Goal: Task Accomplishment & Management: Manage account settings

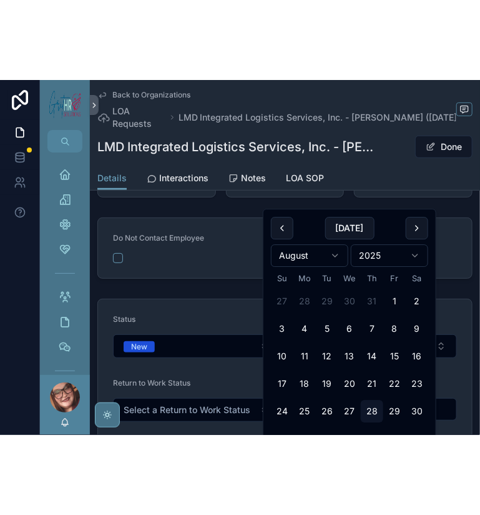
scroll to position [166, 0]
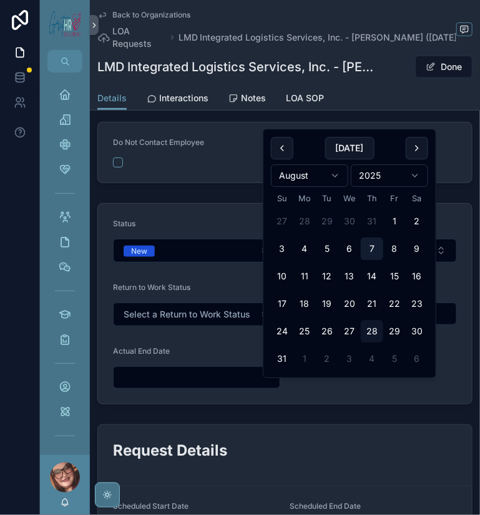
click at [384, 260] on button "7" at bounding box center [372, 248] width 22 height 22
type input "********"
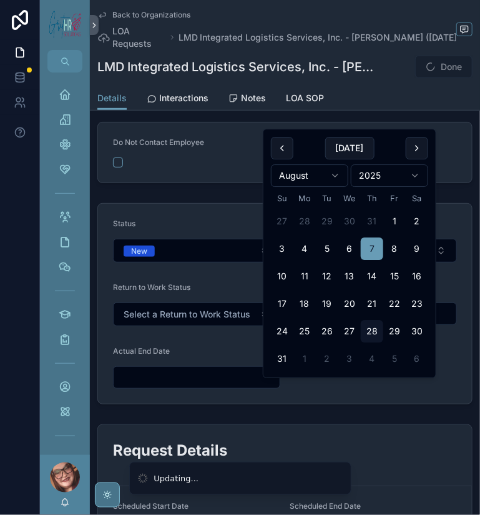
click at [197, 188] on div "Do Not Contact Employee Do Not Contact Manager" at bounding box center [285, 152] width 391 height 71
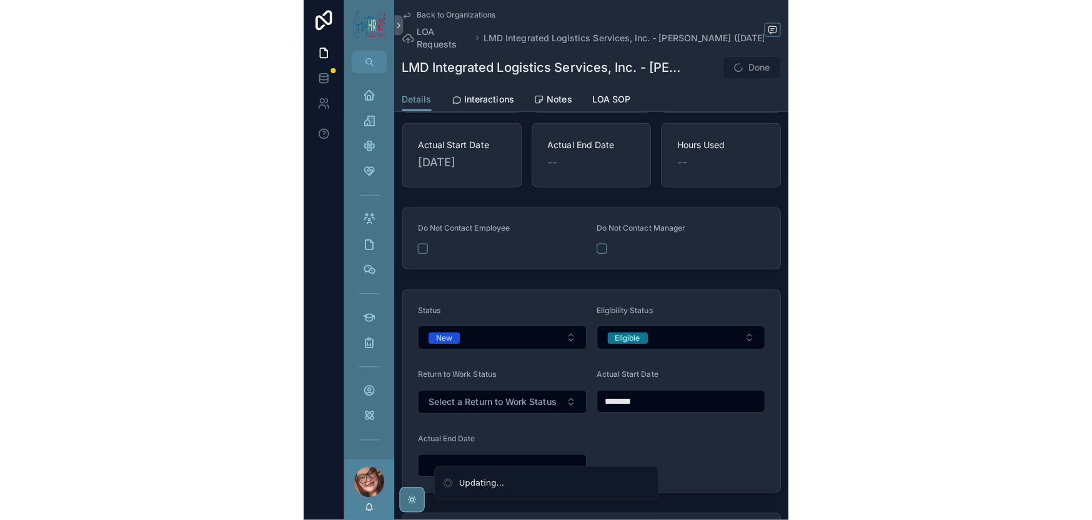
scroll to position [0, 0]
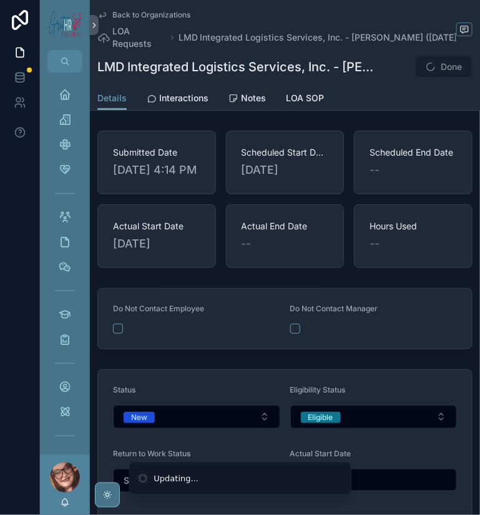
click at [380, 179] on span "--" at bounding box center [375, 169] width 10 height 17
click at [402, 179] on div "--" at bounding box center [413, 169] width 87 height 17
click at [406, 159] on span "Scheduled End Date" at bounding box center [413, 152] width 87 height 12
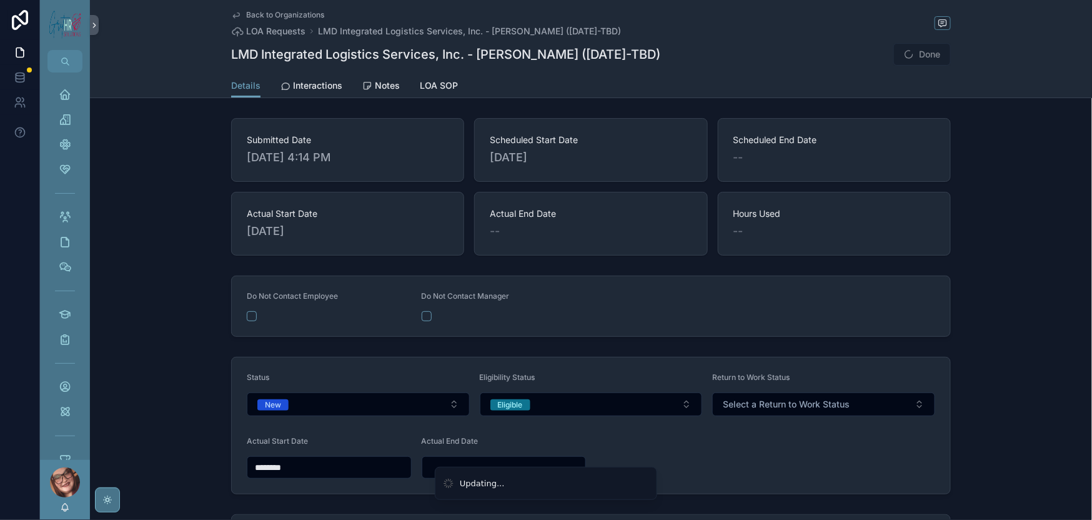
click at [815, 166] on div "--" at bounding box center [835, 157] width 202 height 17
click at [817, 146] on span "Scheduled End Date" at bounding box center [835, 140] width 202 height 12
click at [951, 66] on button "Done" at bounding box center [922, 54] width 57 height 22
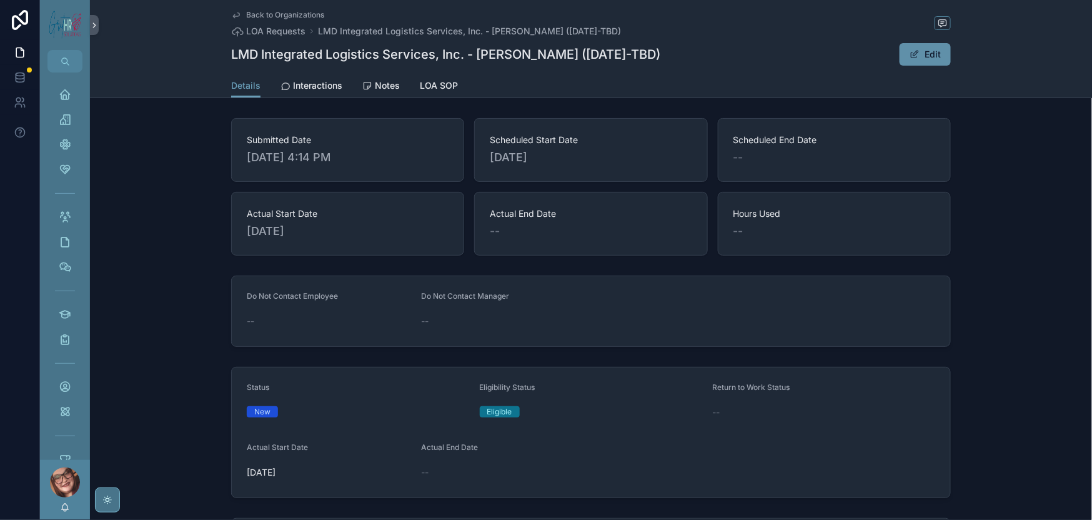
click at [951, 66] on button "Edit" at bounding box center [925, 54] width 51 height 22
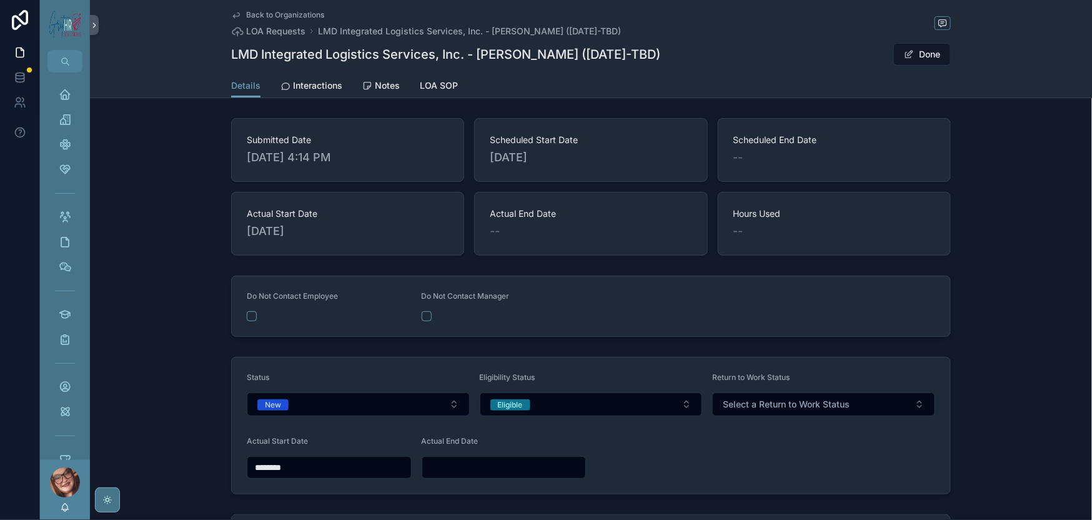
click at [789, 166] on div "Scheduled End Date --" at bounding box center [835, 150] width 202 height 32
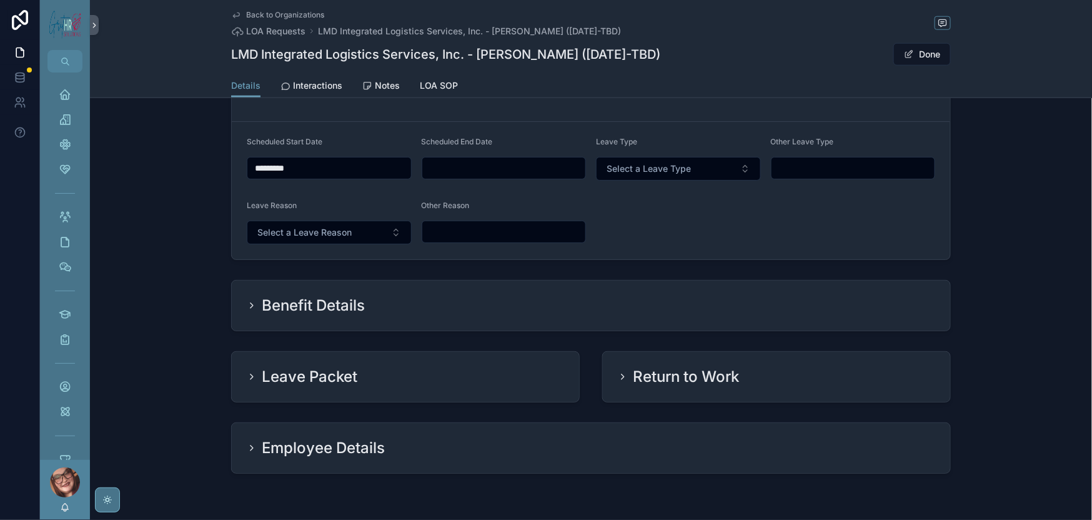
scroll to position [500, 0]
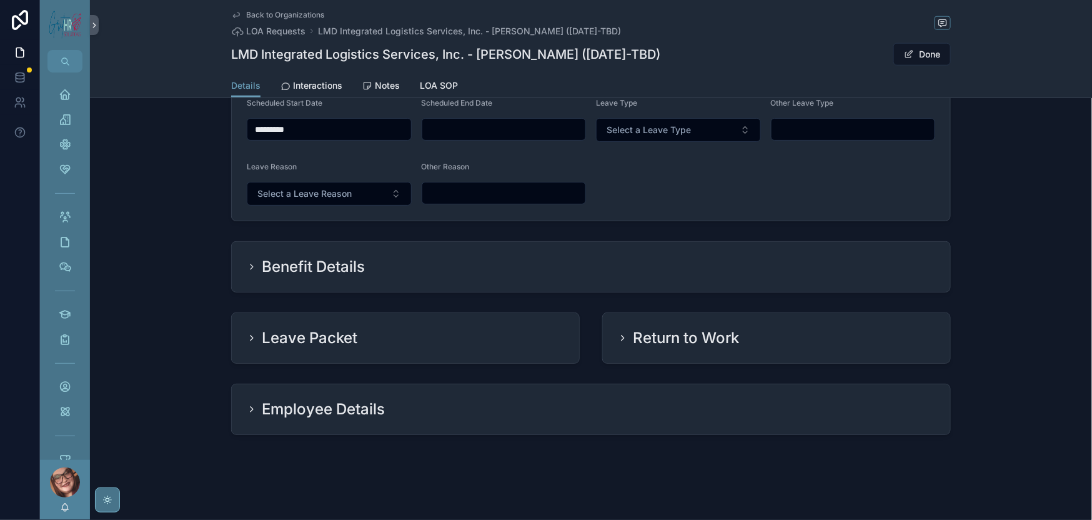
click at [445, 138] on input "scrollable content" at bounding box center [504, 129] width 164 height 17
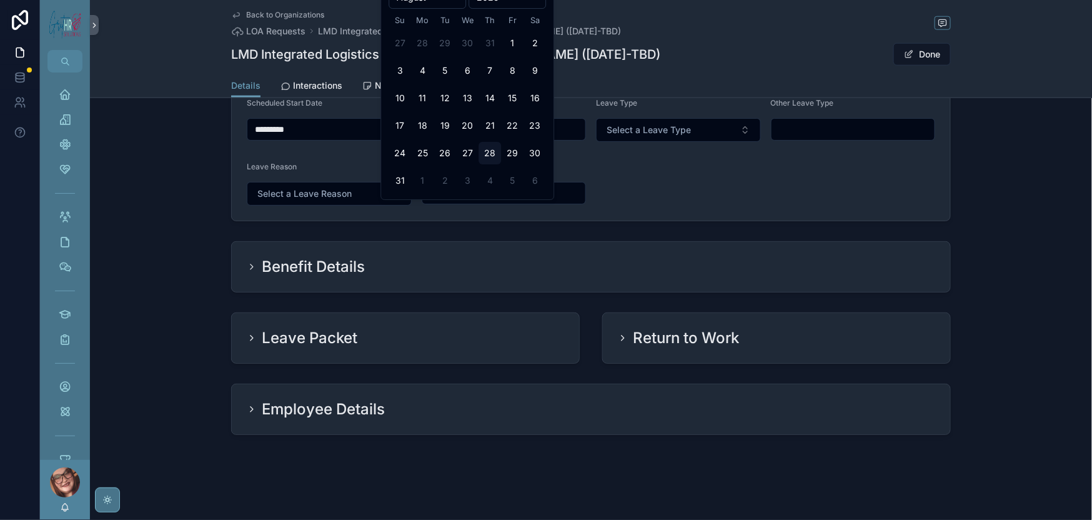
click at [456, 9] on html "Home Organizations Onboarding Client Services Contacts Documents Meetings/Inter…" at bounding box center [546, 260] width 1092 height 520
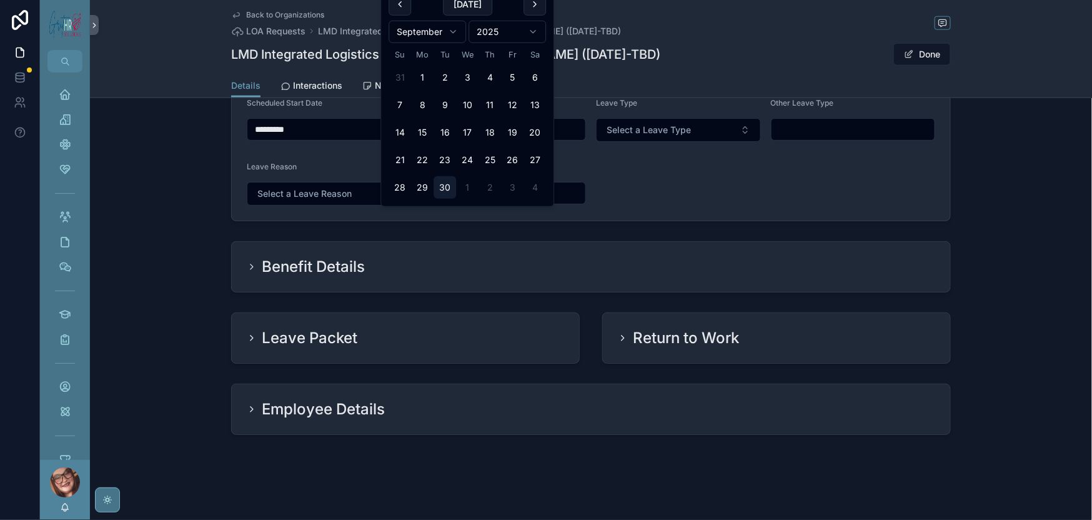
click at [456, 199] on button "30" at bounding box center [445, 187] width 22 height 22
type input "*********"
click at [634, 221] on form "Scheduled Start Date ********* Scheduled End Date ********* Leave Type Select a…" at bounding box center [591, 151] width 719 height 137
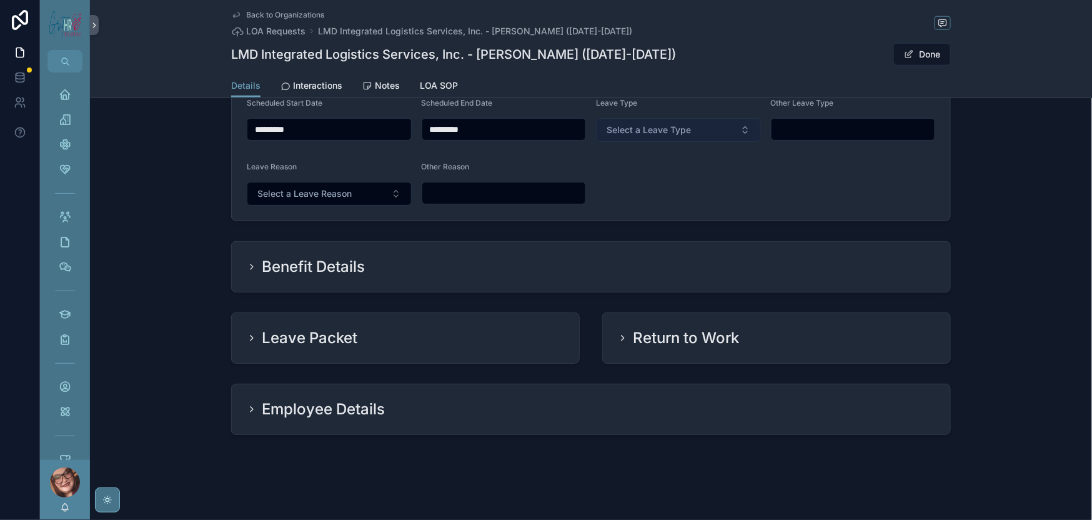
click at [663, 136] on span "Select a Leave Type" at bounding box center [649, 130] width 84 height 12
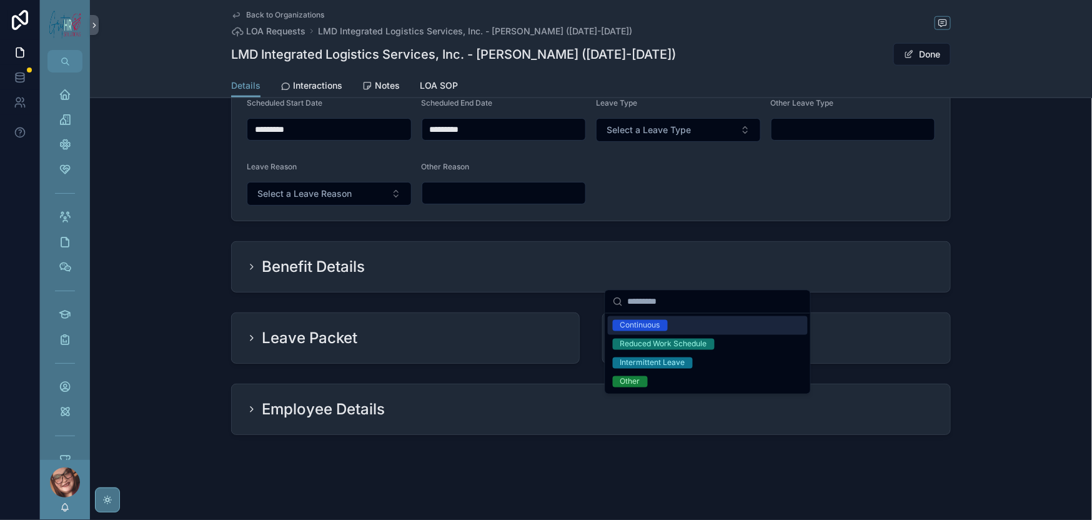
click at [668, 331] on span "Continuous" at bounding box center [640, 325] width 55 height 11
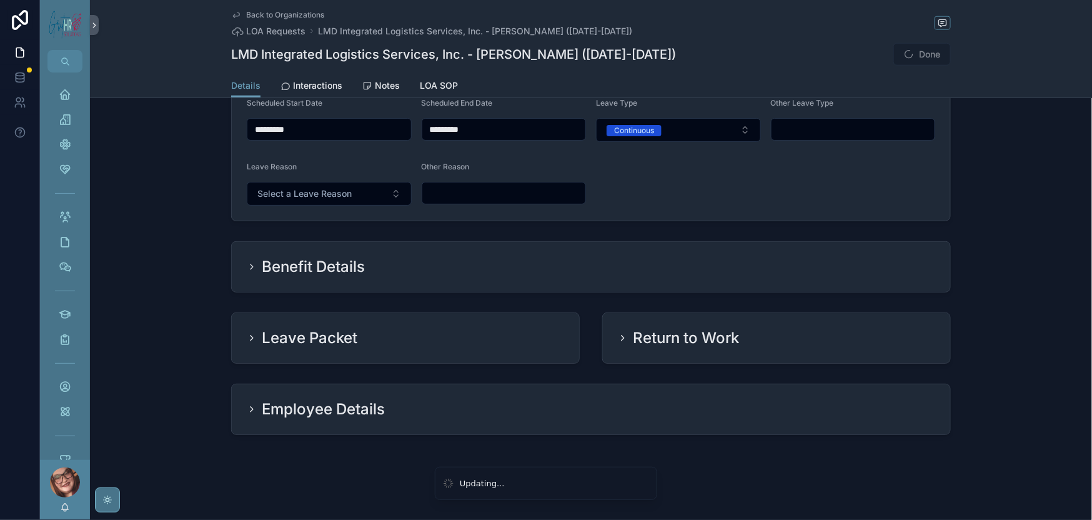
scroll to position [583, 0]
click at [257, 200] on span "Select a Leave Reason" at bounding box center [304, 193] width 94 height 12
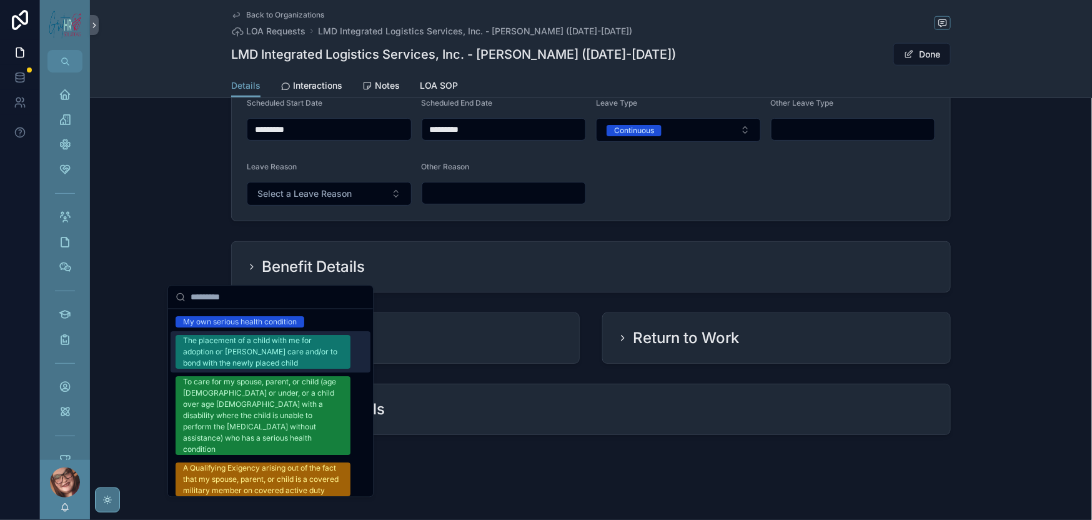
scroll to position [0, 0]
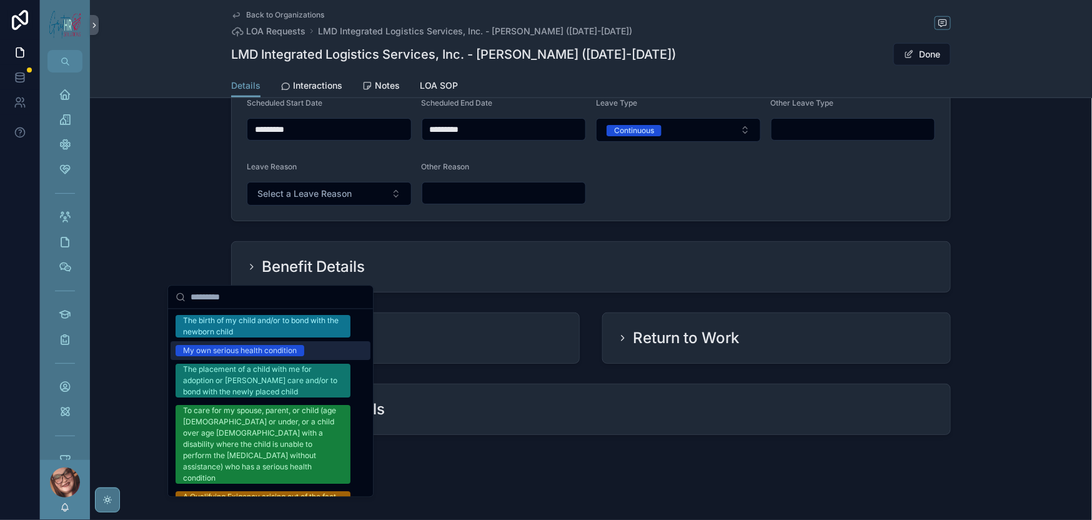
click at [260, 357] on div "My own serious health condition" at bounding box center [240, 351] width 114 height 11
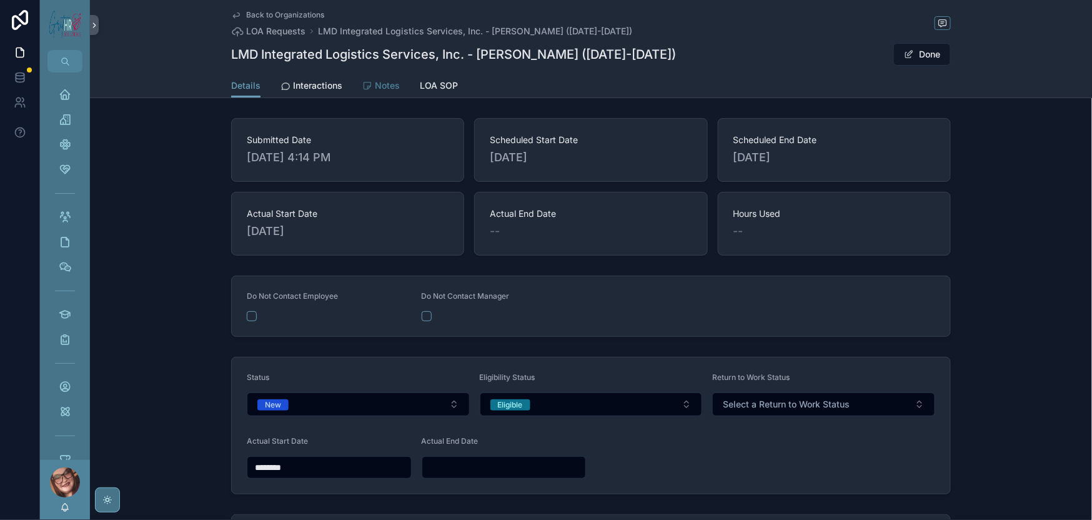
click at [362, 92] on div "Notes" at bounding box center [380, 85] width 37 height 12
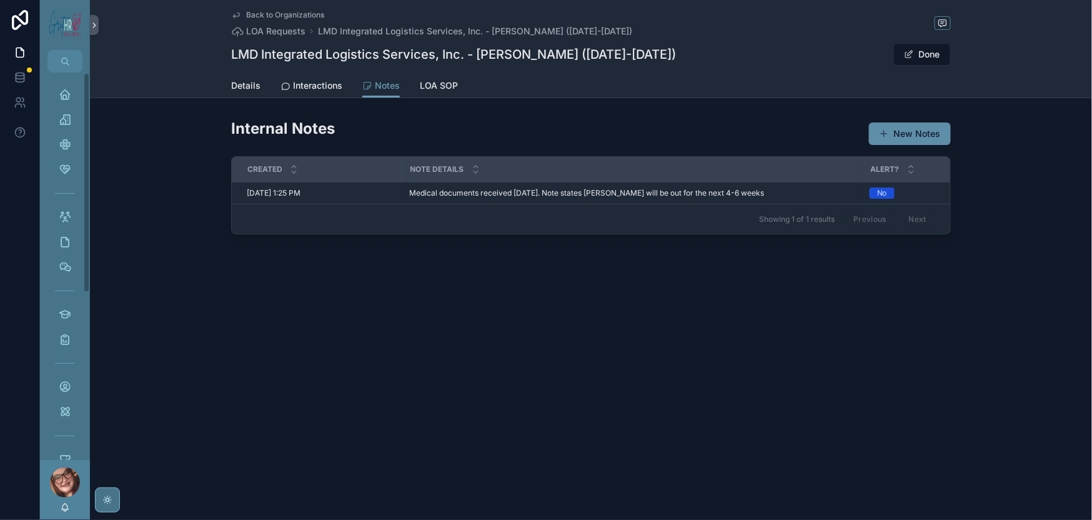
click at [951, 145] on button "New Notes" at bounding box center [910, 133] width 82 height 22
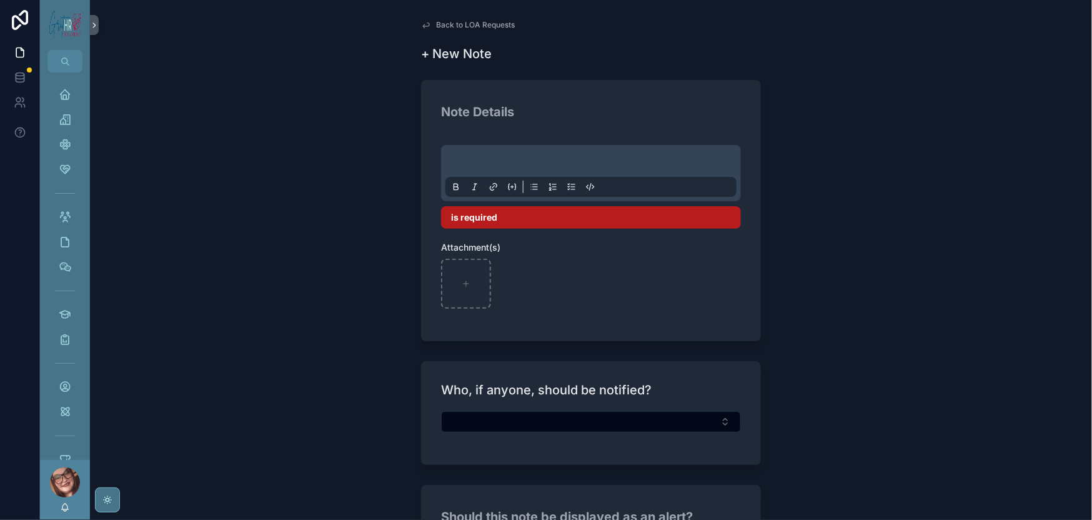
click at [480, 169] on p "scrollable content" at bounding box center [593, 163] width 291 height 12
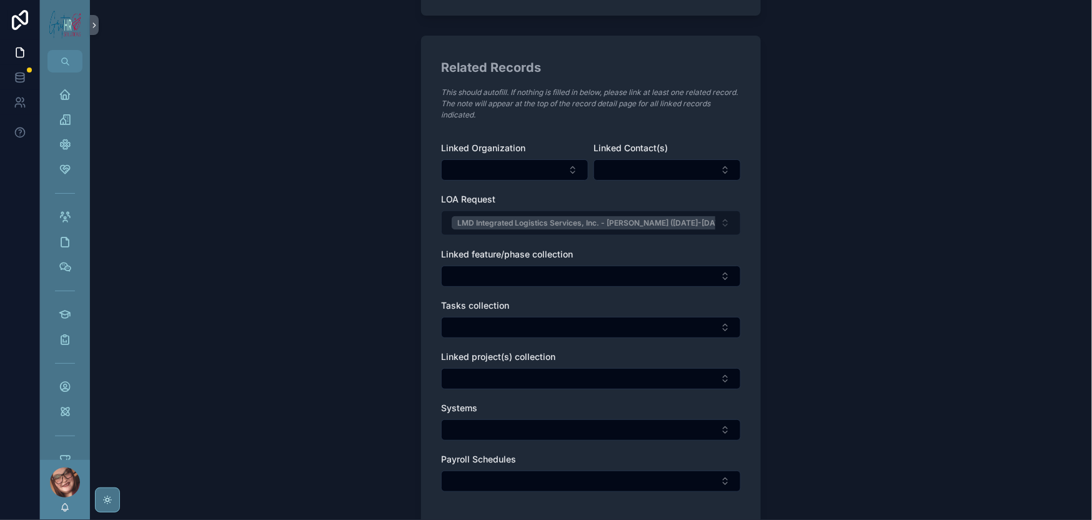
scroll to position [666, 0]
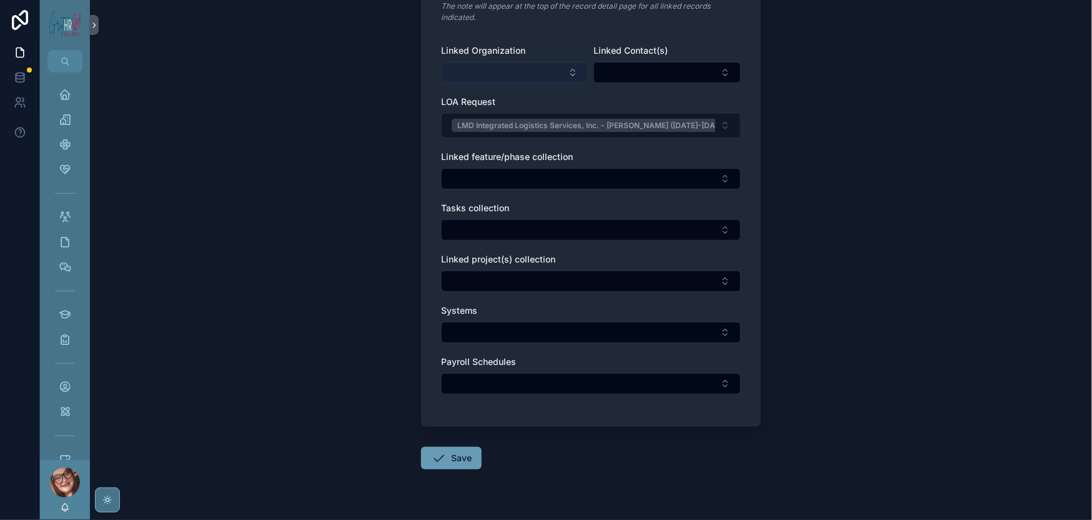
click at [526, 83] on button "Select Button" at bounding box center [514, 72] width 147 height 21
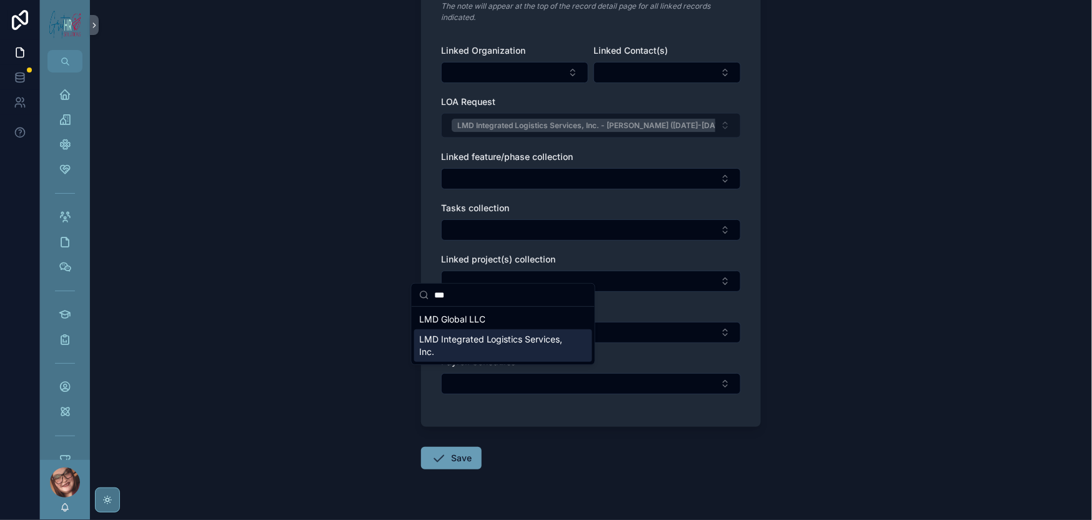
type input "***"
click at [518, 352] on span "LMD Integrated Logistics Services, Inc." at bounding box center [495, 345] width 153 height 25
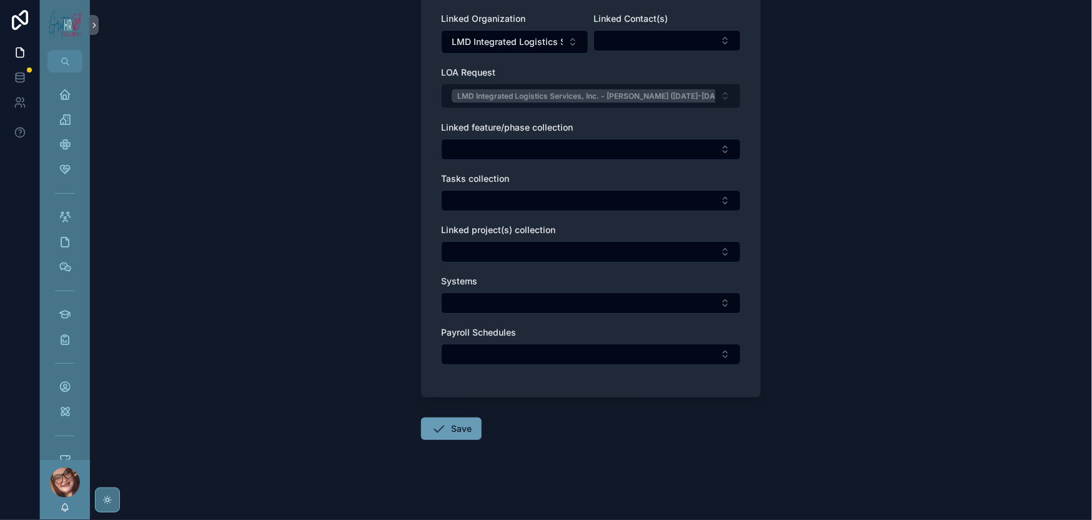
scroll to position [1008, 0]
click at [432, 417] on button "Save" at bounding box center [451, 428] width 61 height 22
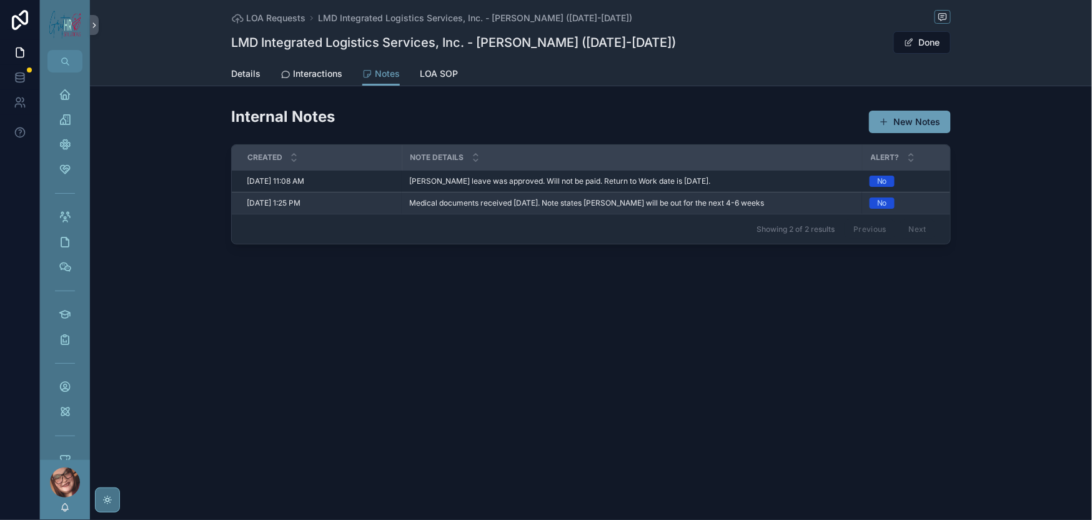
click at [520, 208] on span "Medical documents received [DATE]. Note states [PERSON_NAME] will be out for th…" at bounding box center [586, 203] width 355 height 10
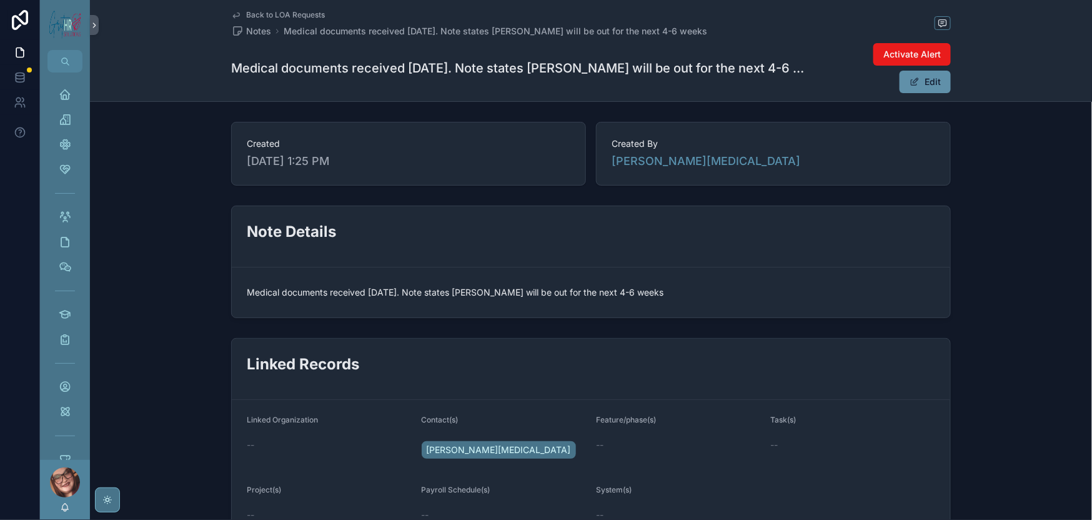
click at [951, 93] on button "Edit" at bounding box center [925, 82] width 51 height 22
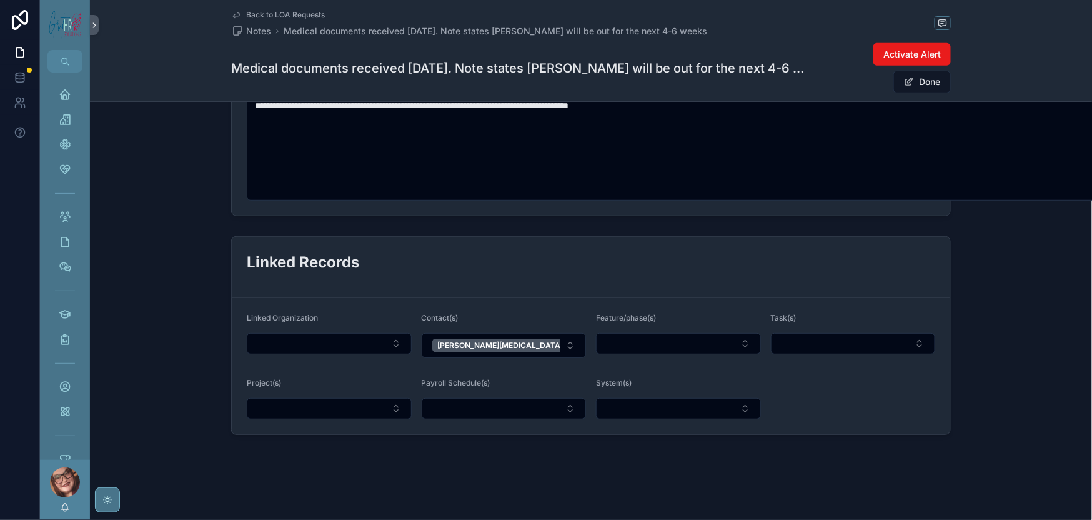
scroll to position [334, 0]
click at [277, 333] on button "Select Button" at bounding box center [329, 343] width 165 height 21
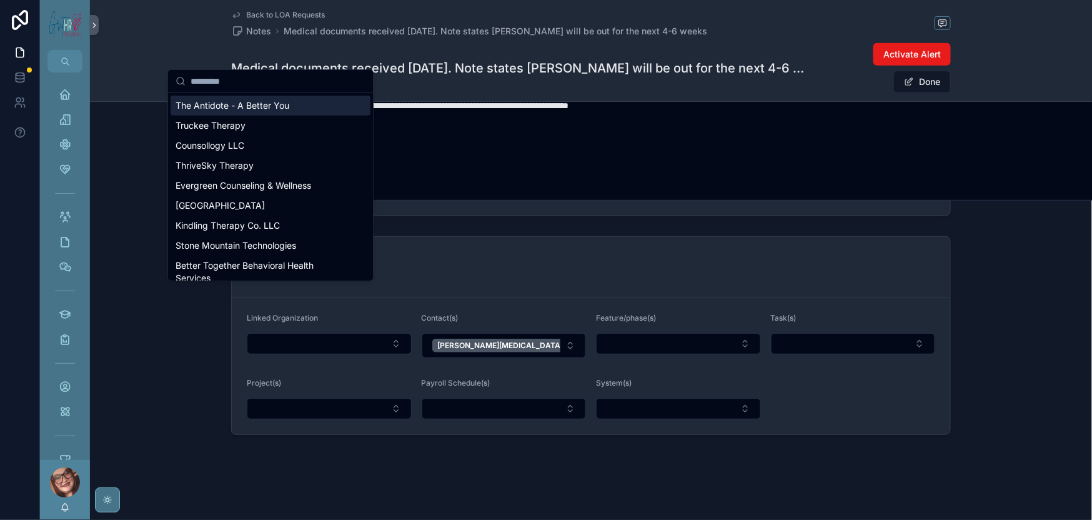
click at [229, 79] on input "scrollable content" at bounding box center [278, 81] width 175 height 22
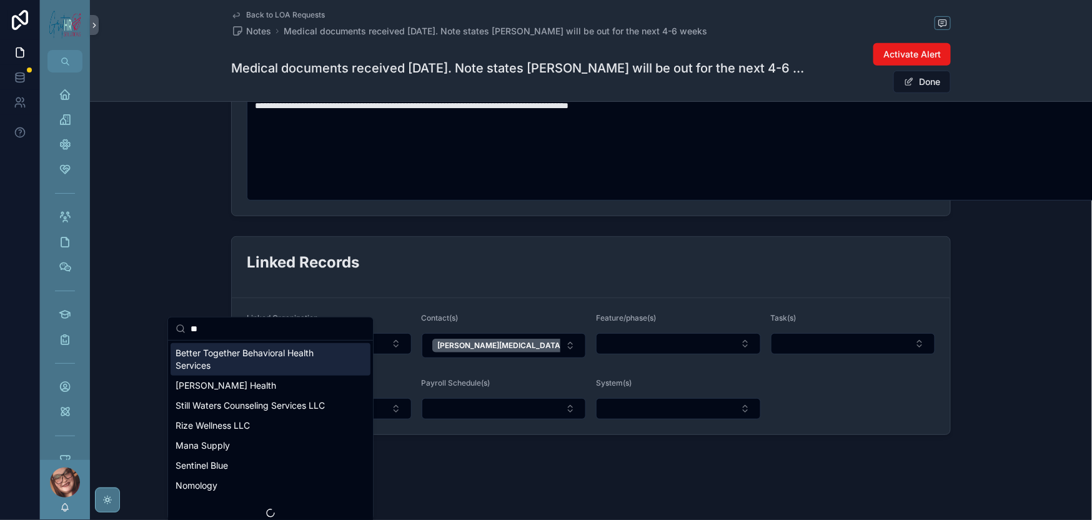
type input "*"
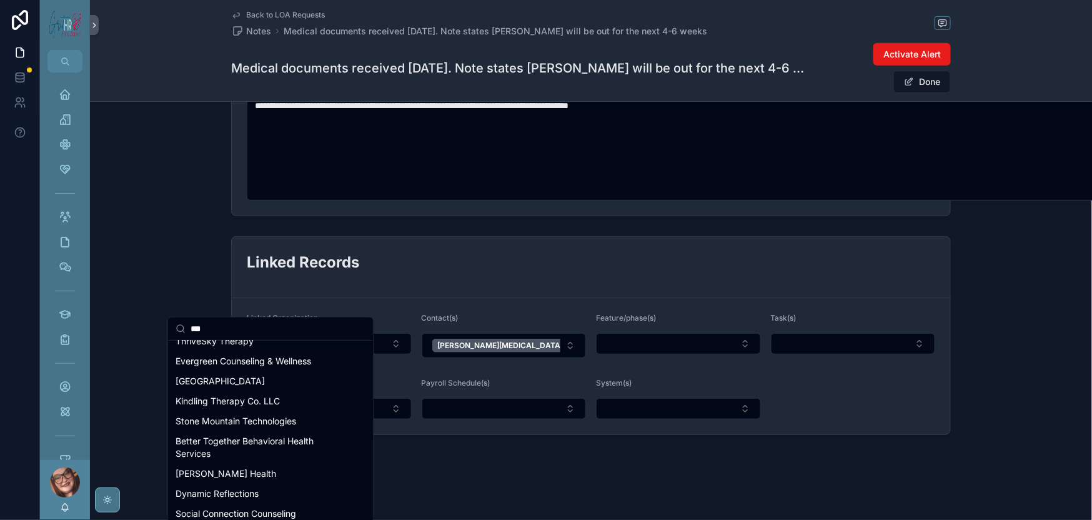
scroll to position [0, 0]
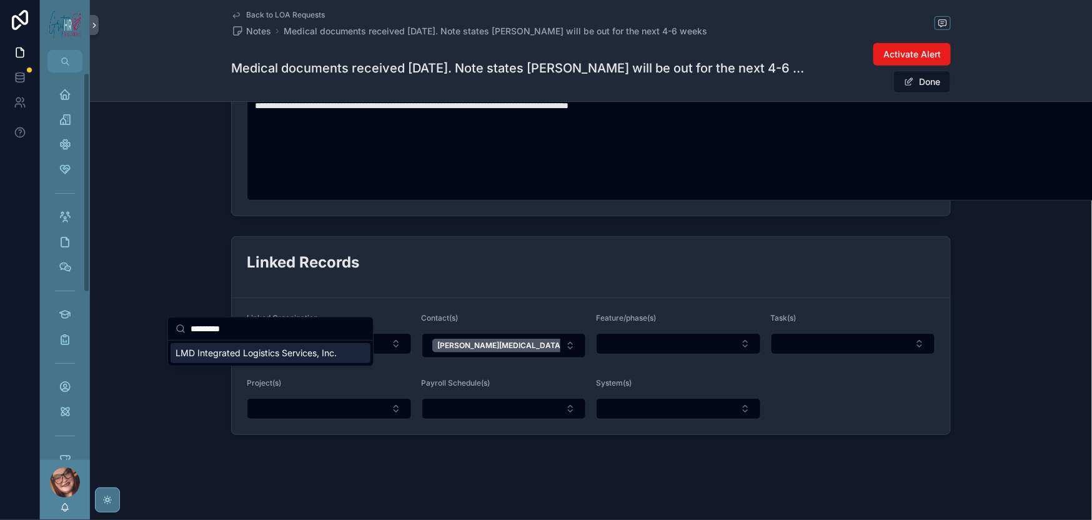
type input "*********"
click at [268, 359] on span "LMD Integrated Logistics Services, Inc." at bounding box center [256, 353] width 161 height 12
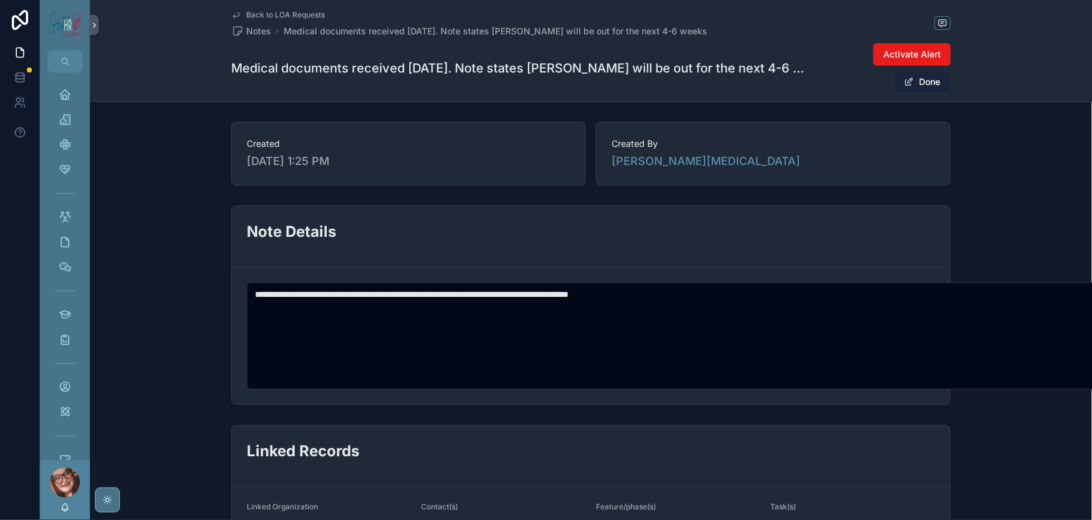
click at [951, 93] on button "Done" at bounding box center [922, 82] width 57 height 22
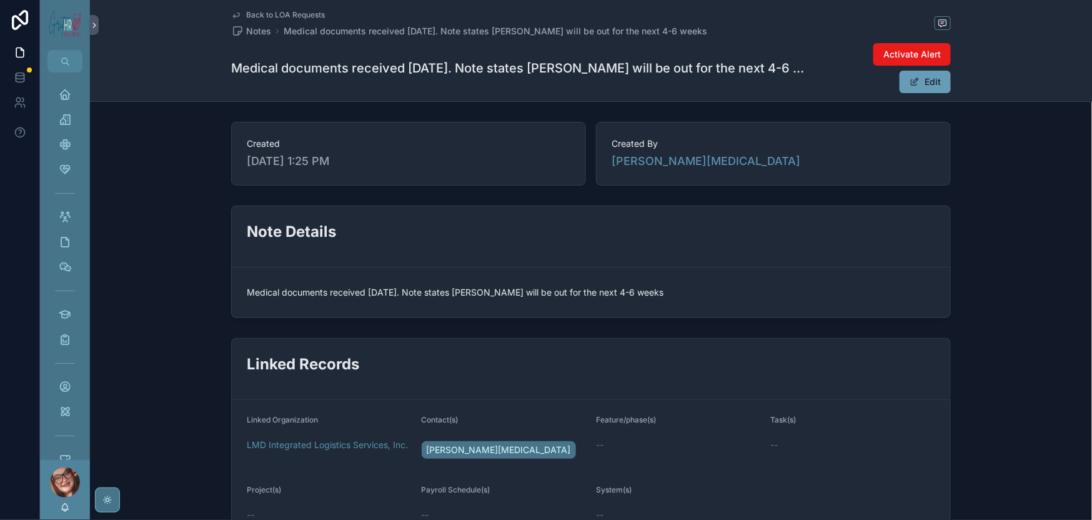
click at [246, 17] on span "Back to LOA Requests" at bounding box center [285, 15] width 79 height 10
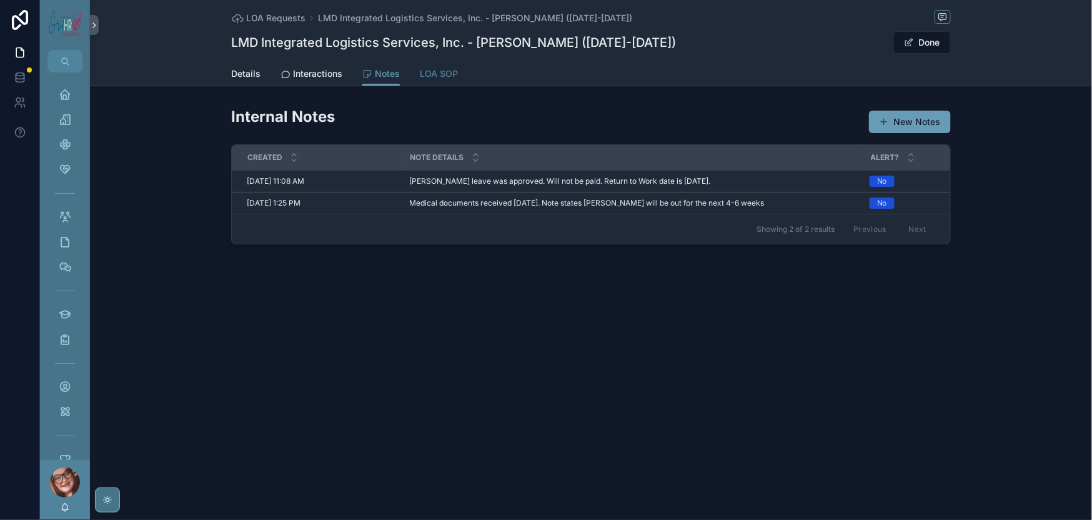
click at [420, 80] on span "LOA SOP" at bounding box center [439, 73] width 38 height 12
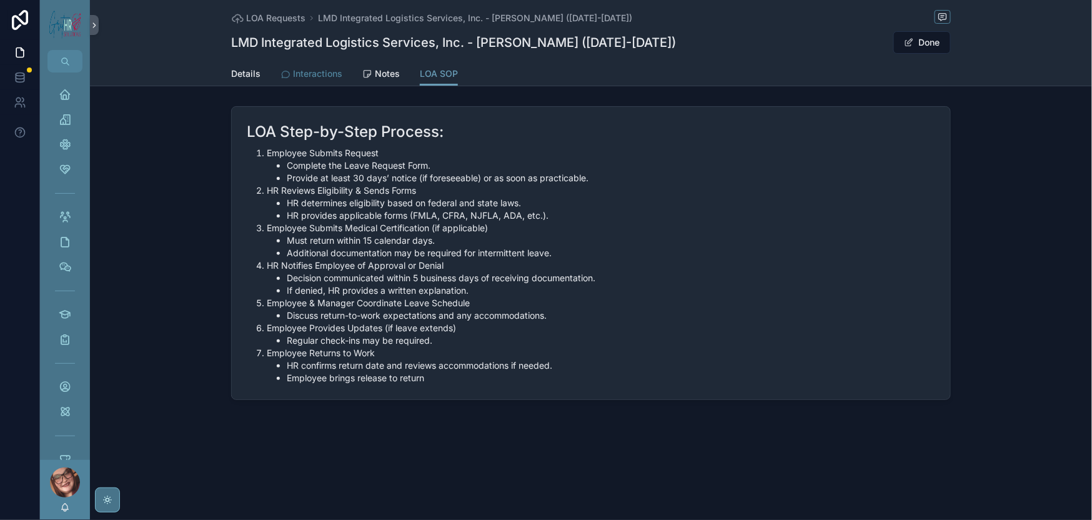
click at [293, 80] on span "Interactions" at bounding box center [317, 73] width 49 height 12
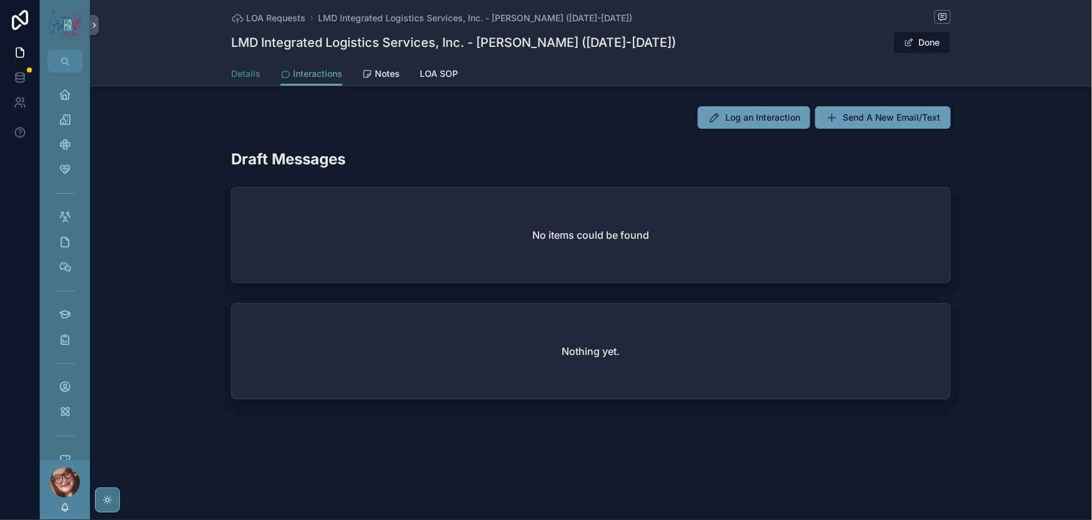
click at [231, 80] on span "Details" at bounding box center [245, 73] width 29 height 12
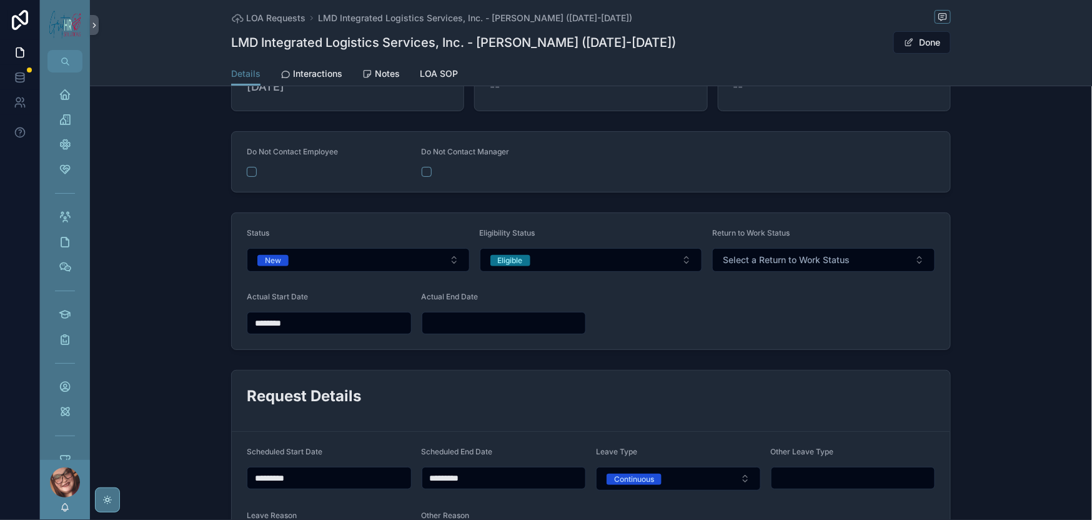
scroll to position [166, 0]
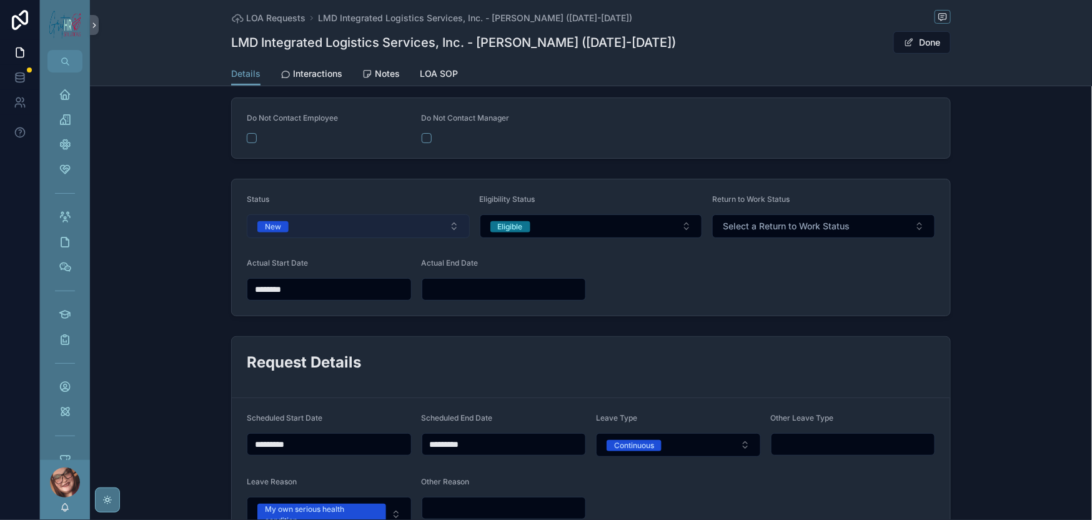
click at [392, 238] on button "New" at bounding box center [358, 226] width 223 height 24
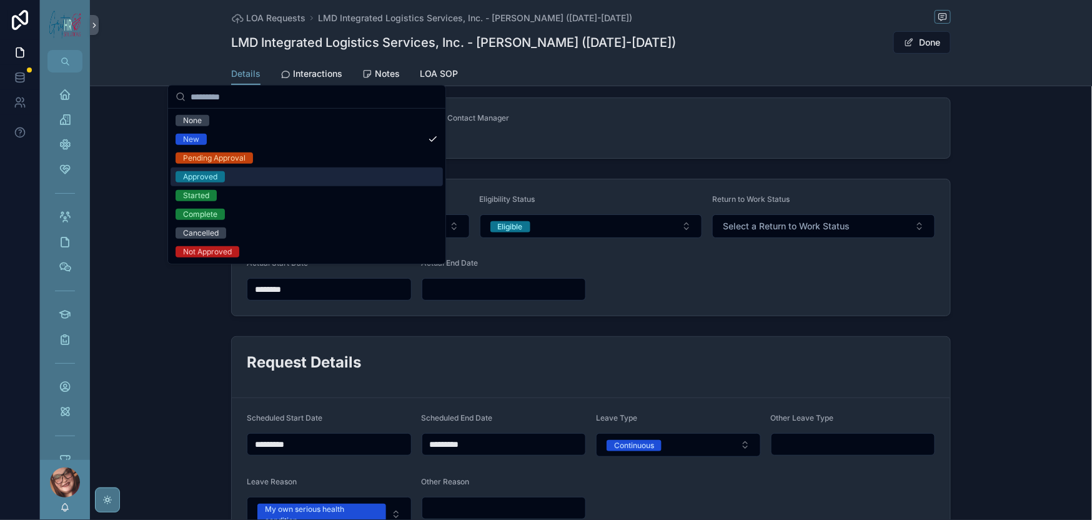
click at [225, 182] on span "Approved" at bounding box center [200, 176] width 49 height 11
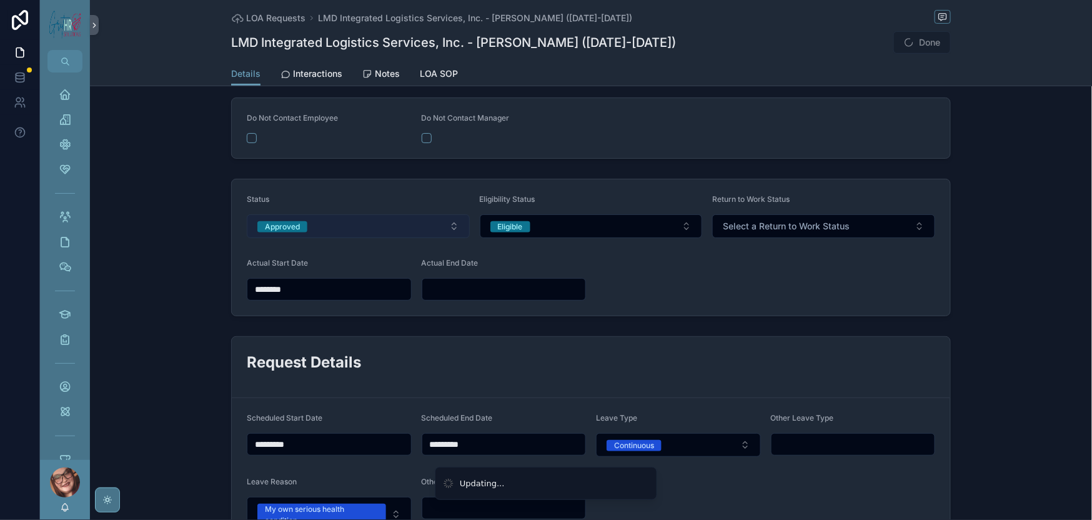
click at [315, 238] on button "Approved" at bounding box center [358, 226] width 223 height 24
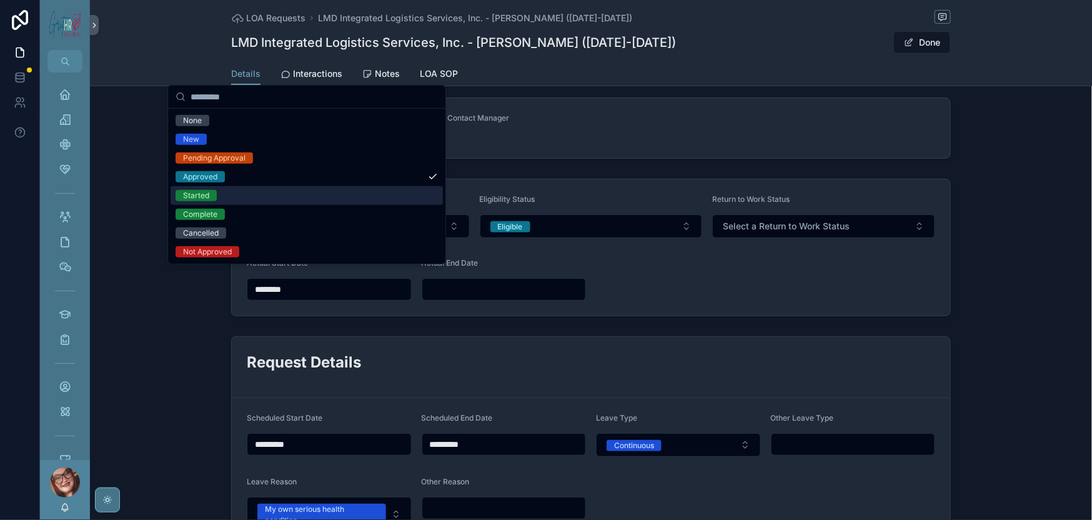
click at [242, 205] on div "Started" at bounding box center [307, 195] width 272 height 19
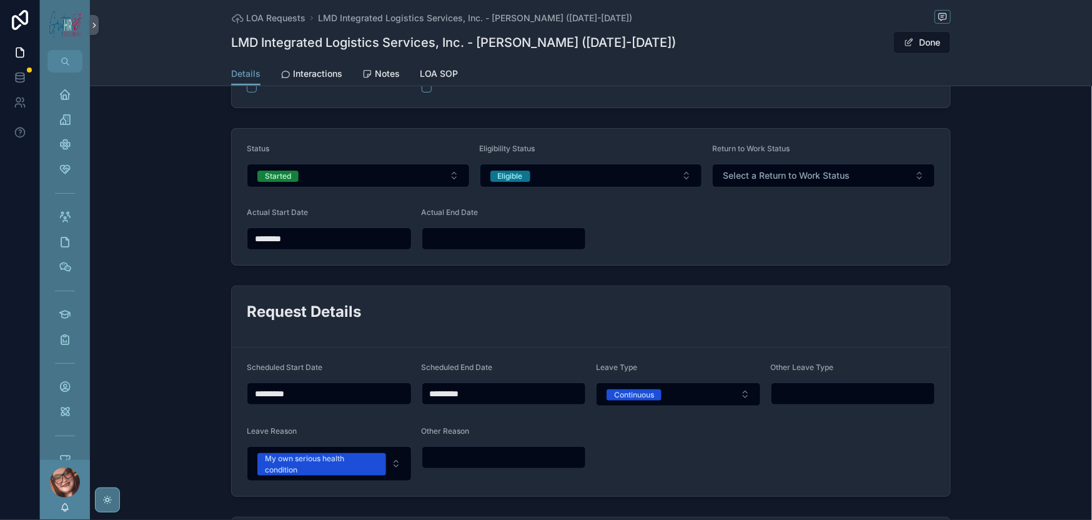
scroll to position [250, 0]
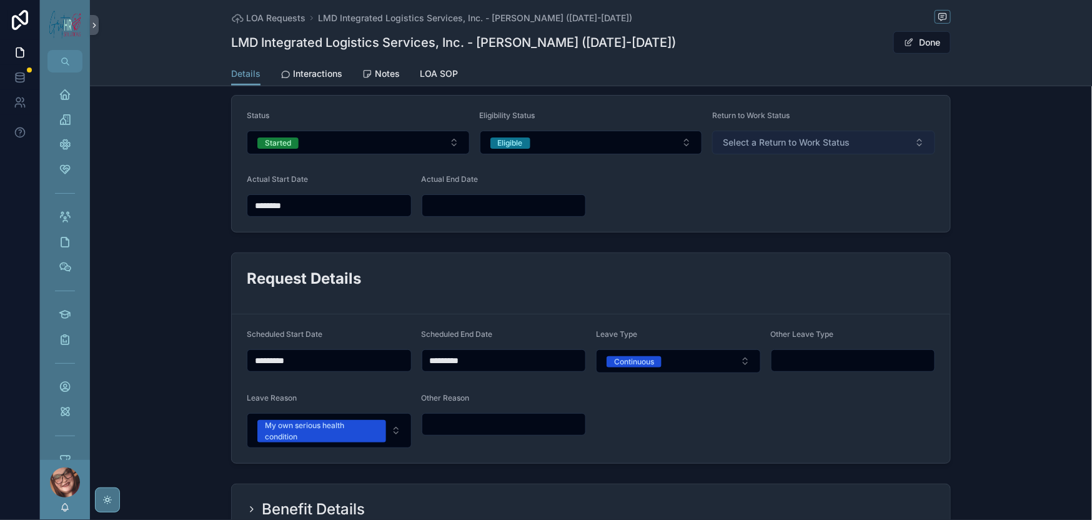
click at [846, 154] on button "Select a Return to Work Status" at bounding box center [823, 143] width 223 height 24
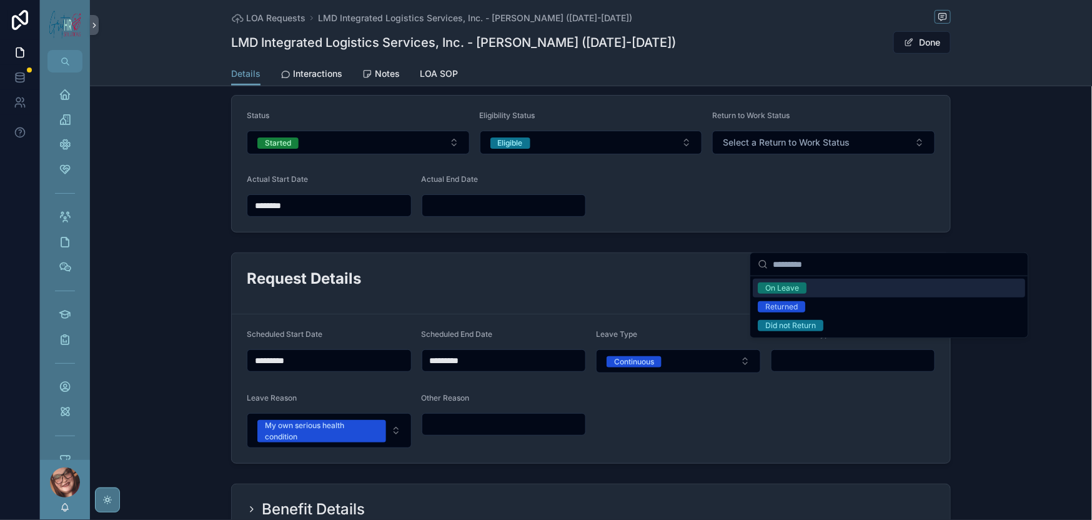
click at [819, 287] on div "On Leave" at bounding box center [889, 288] width 272 height 19
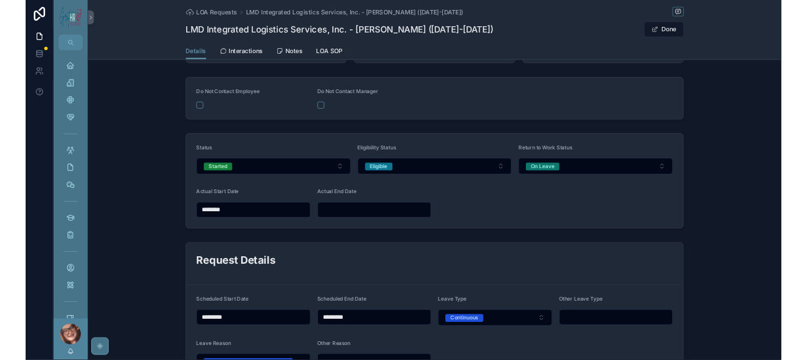
scroll to position [0, 0]
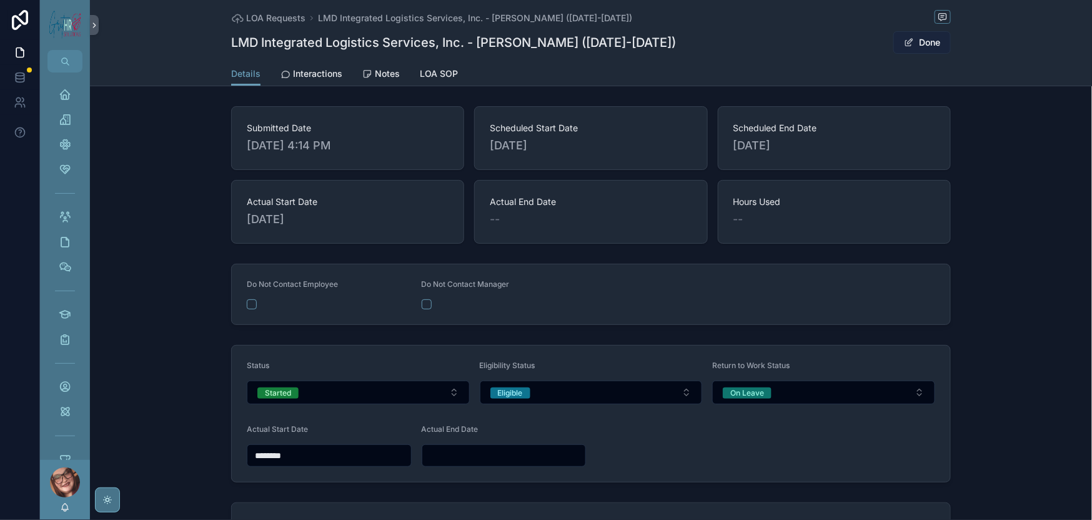
click at [951, 49] on button "Done" at bounding box center [922, 42] width 57 height 22
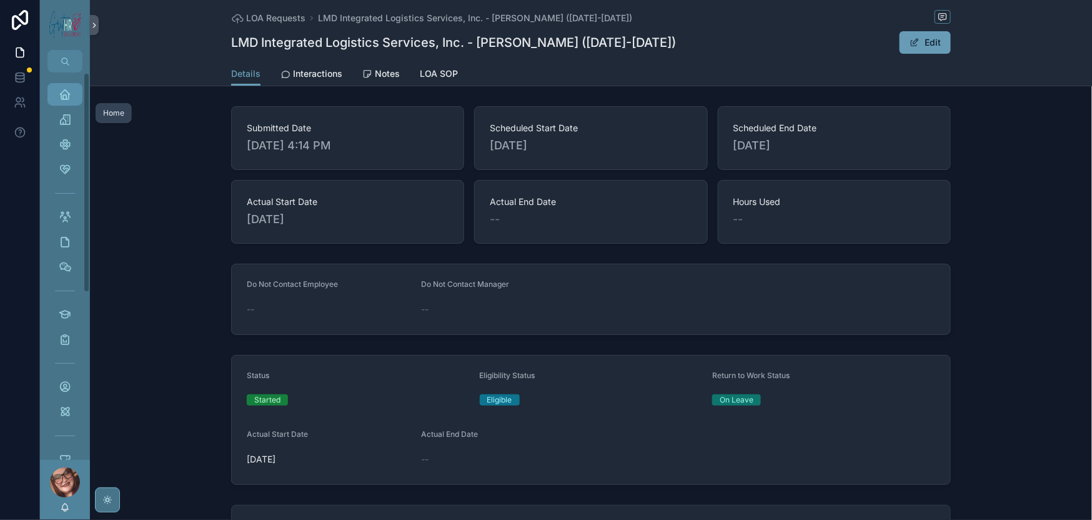
click at [71, 101] on icon "scrollable content" at bounding box center [65, 94] width 12 height 12
